Goal: Information Seeking & Learning: Learn about a topic

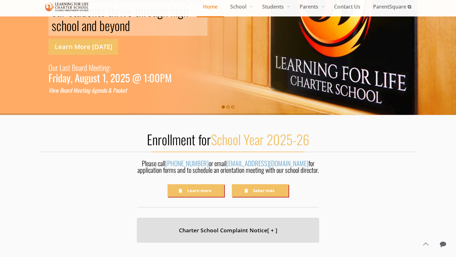
scroll to position [90, 0]
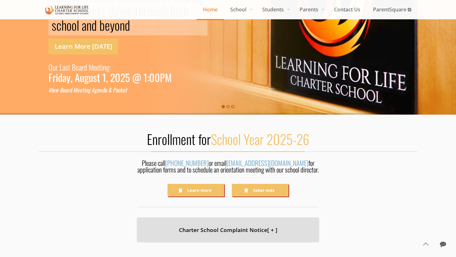
click at [273, 140] on span "School Year 2025-26" at bounding box center [260, 139] width 98 height 20
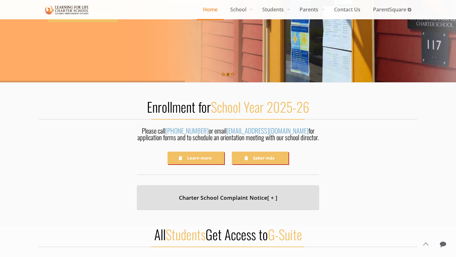
scroll to position [120, 0]
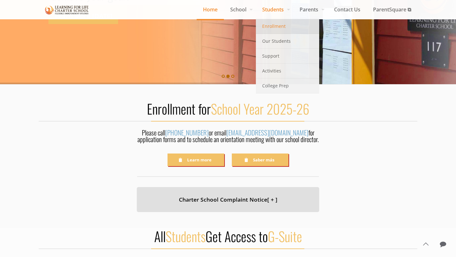
click at [276, 26] on span "Enrollment" at bounding box center [273, 26] width 23 height 8
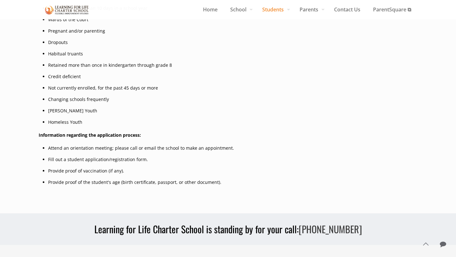
scroll to position [204, 0]
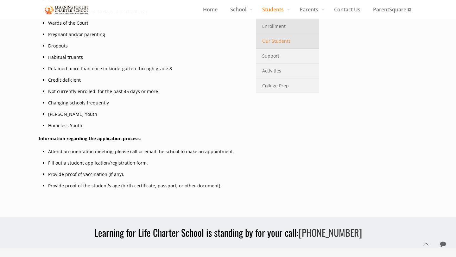
click at [270, 43] on span "Our Students" at bounding box center [276, 41] width 28 height 8
